Goal: Transaction & Acquisition: Purchase product/service

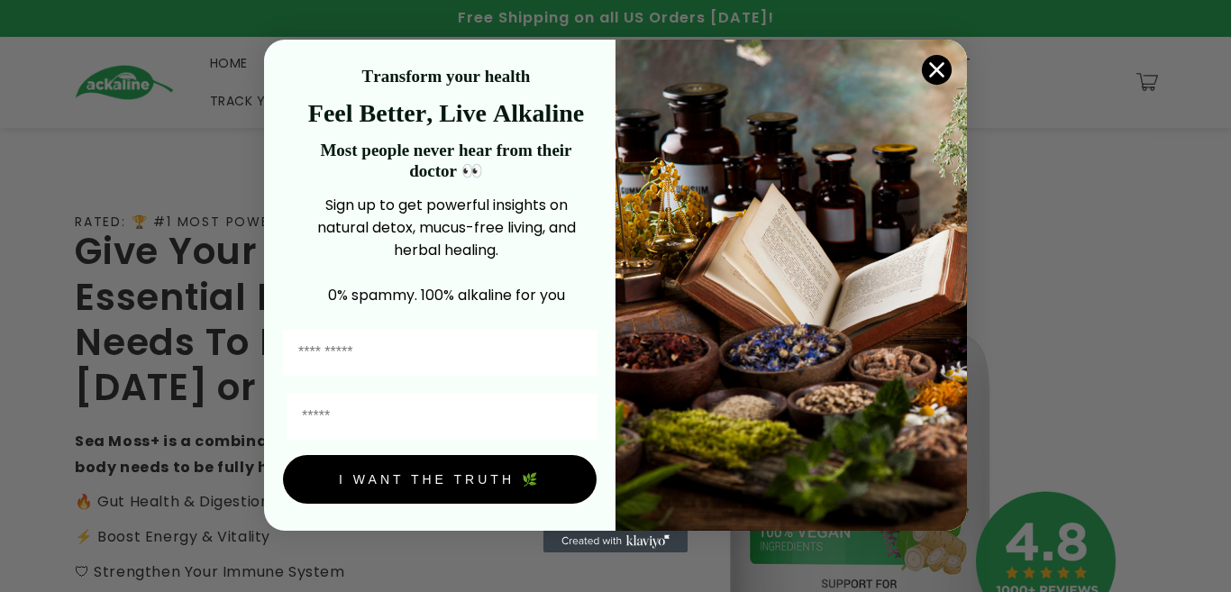
click at [940, 74] on circle "Close dialog" at bounding box center [937, 70] width 30 height 30
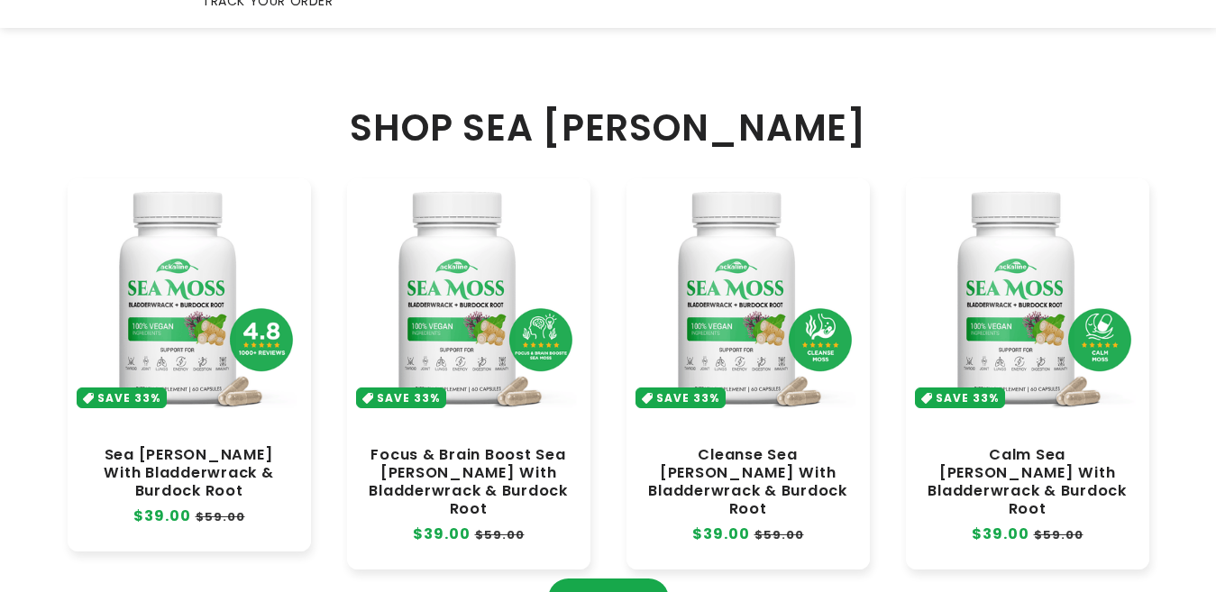
scroll to position [811, 0]
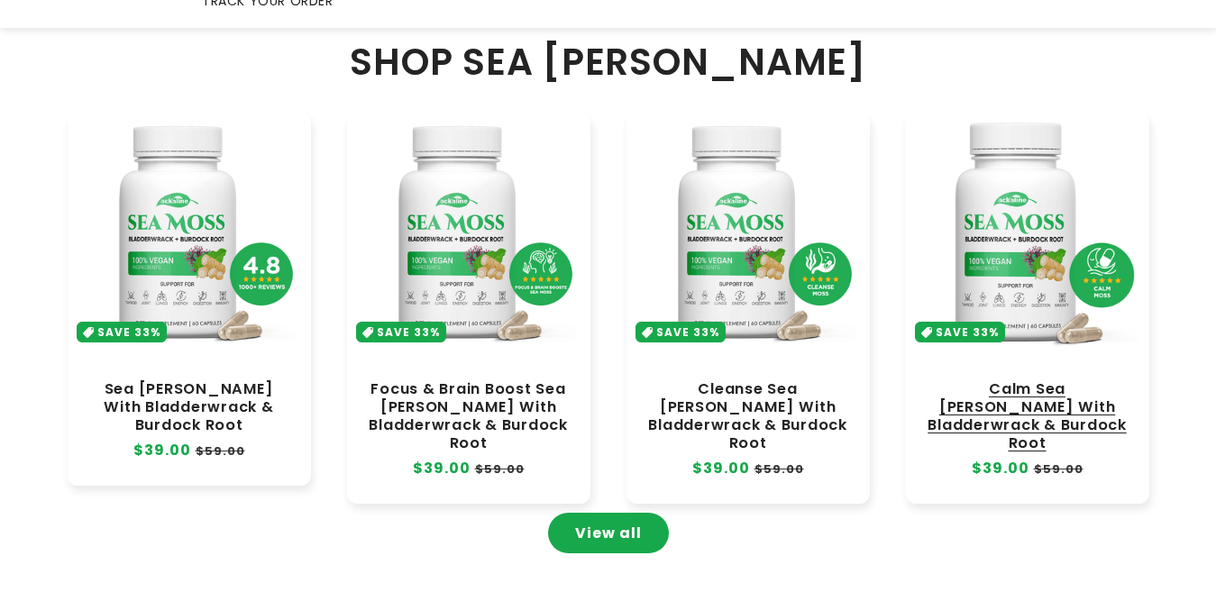
click at [1024, 380] on link "Calm Sea [PERSON_NAME] With Bladderwrack & Burdock Root" at bounding box center [1027, 416] width 207 height 73
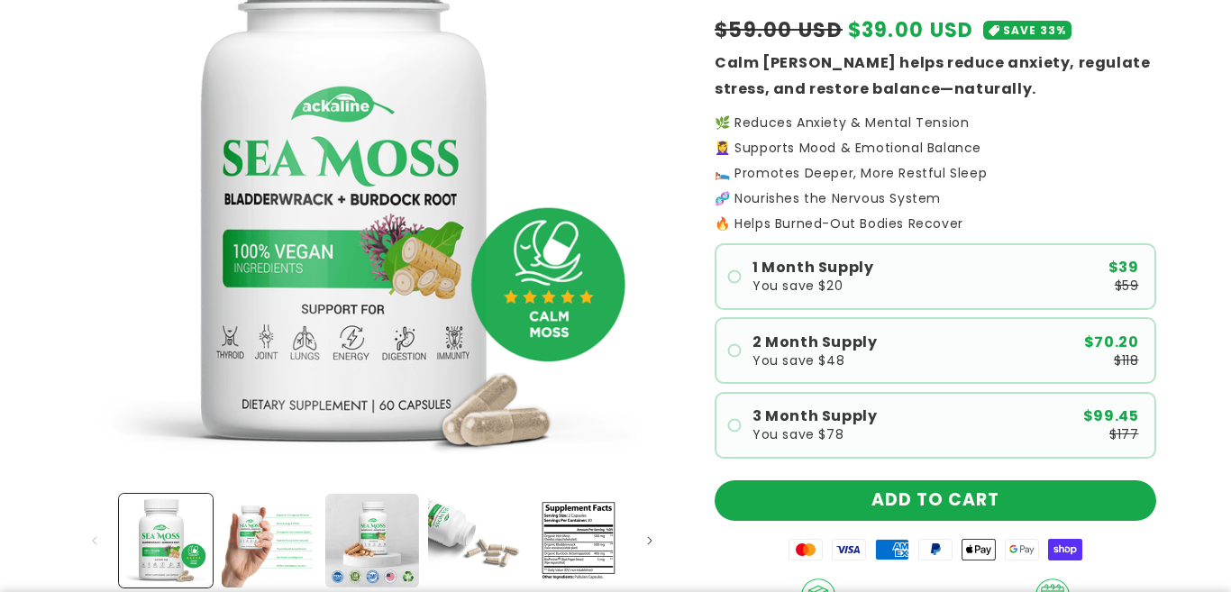
scroll to position [270, 0]
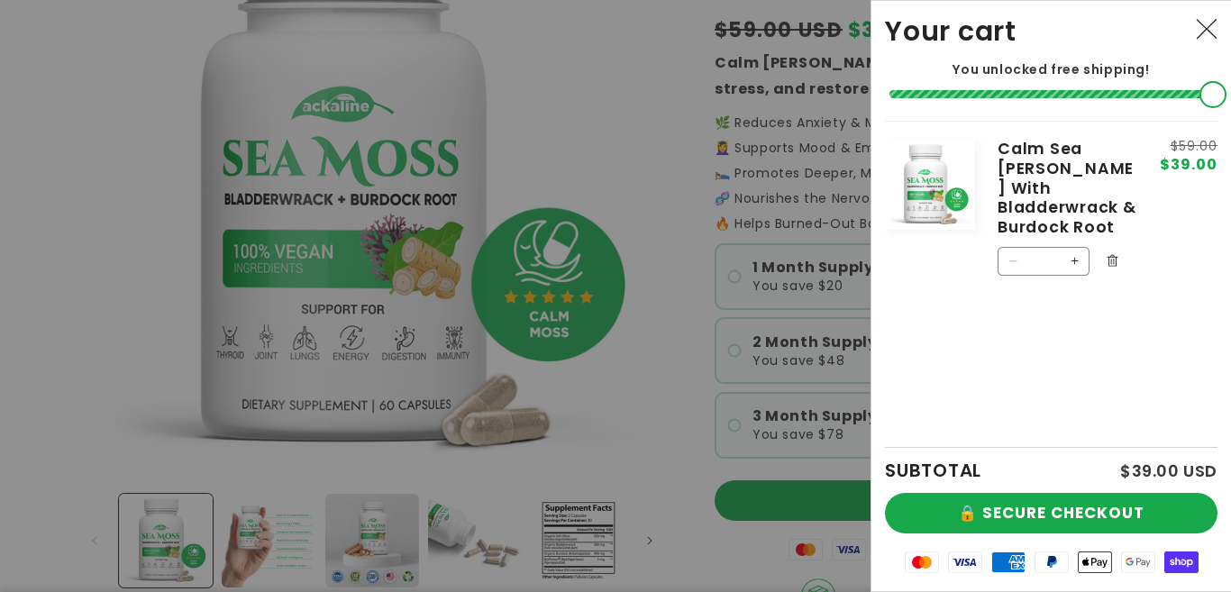
click at [1074, 247] on button "Increase quantity for Calm Sea Moss With Bladderwrack &amp; Burdock Root" at bounding box center [1074, 261] width 29 height 29
type input "*"
click at [1074, 242] on form "Product image Product Total Quantity Calm Sea Moss With Bladderwrack & Burdock …" at bounding box center [1051, 209] width 333 height 177
click at [1083, 310] on button "Increase quantity for Calm Sea Moss With Bladderwrack &amp; Burdock Root" at bounding box center [1074, 324] width 29 height 29
type input "*"
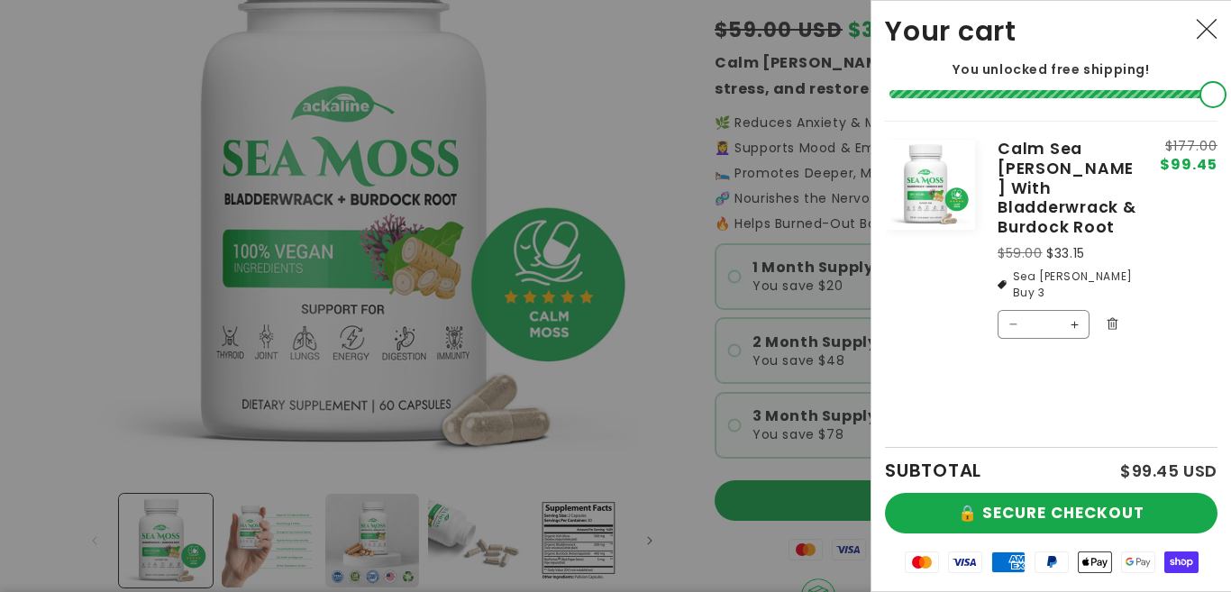
click at [1077, 310] on button "Increase quantity for Calm Sea Moss With Bladderwrack &amp; Burdock Root" at bounding box center [1074, 324] width 29 height 29
type input "*"
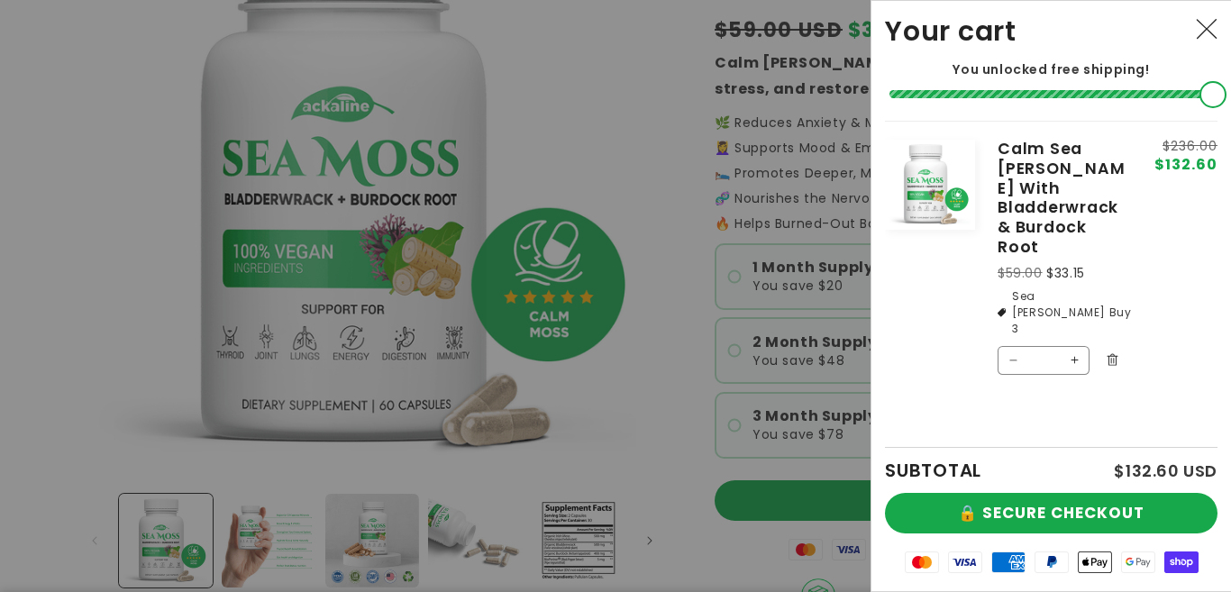
scroll to position [0, 0]
click at [1077, 346] on button "Increase quantity for Calm Sea Moss With Bladderwrack &amp; Burdock Root" at bounding box center [1074, 360] width 29 height 29
type input "*"
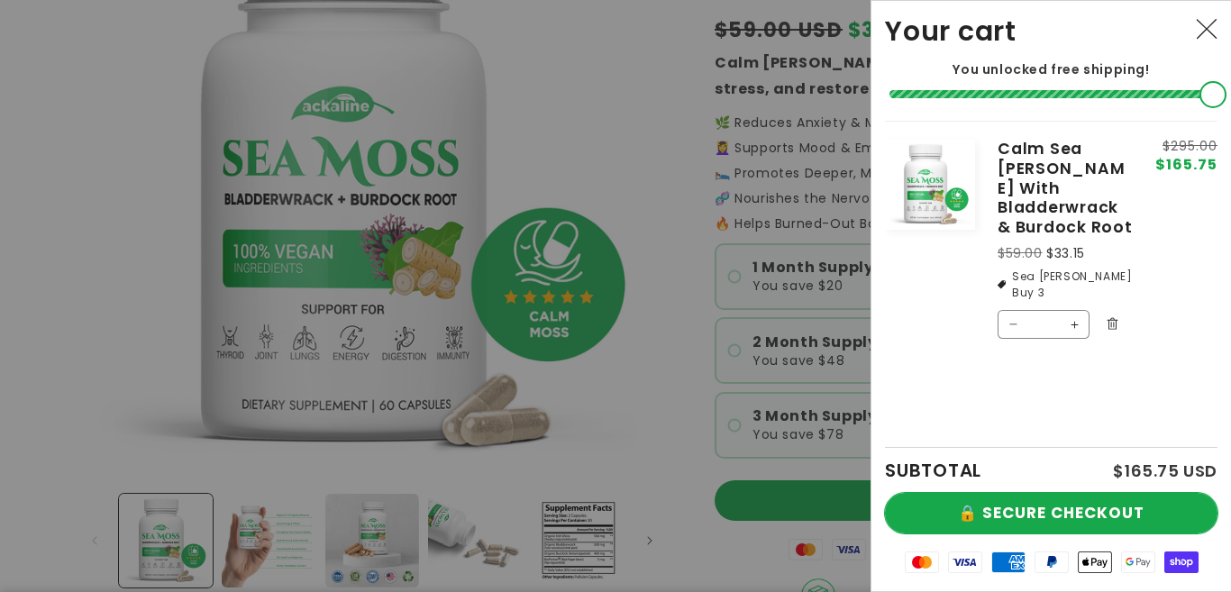
click at [1035, 510] on button "🔒 SECURE CHECKOUT" at bounding box center [1051, 513] width 333 height 41
